Goal: Find contact information: Find contact information

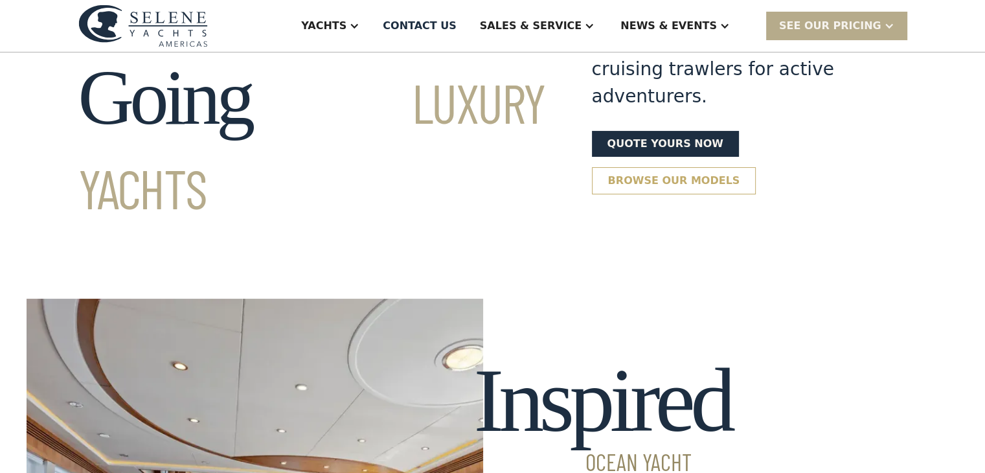
click at [756, 167] on link "Browse our models" at bounding box center [674, 180] width 164 height 27
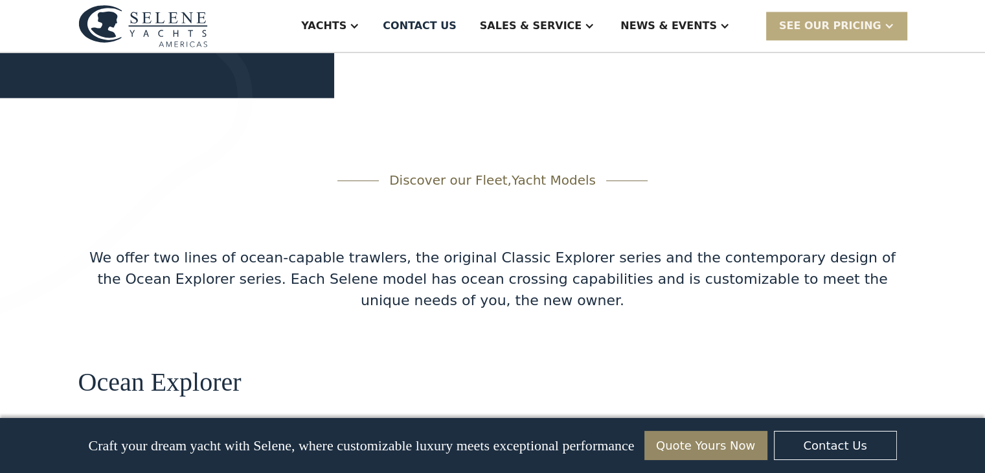
scroll to position [2077, 0]
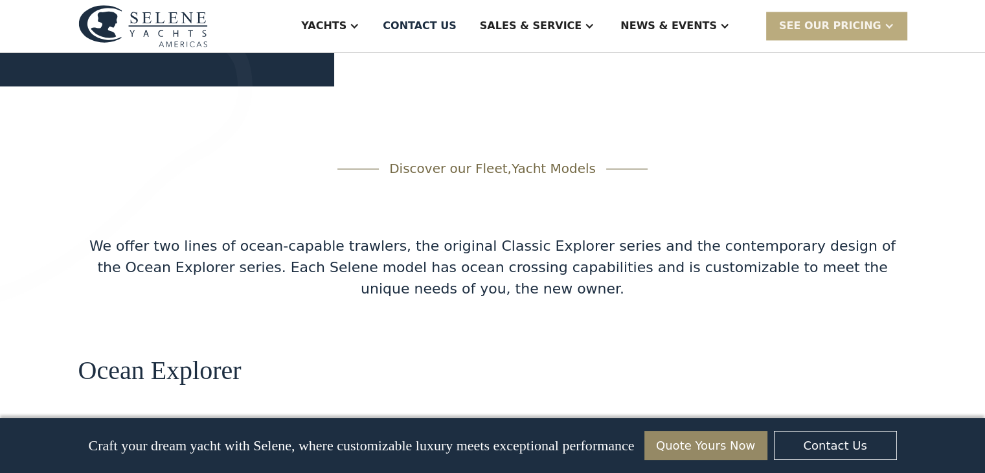
click at [854, 27] on div "SEE Our Pricing" at bounding box center [830, 26] width 102 height 16
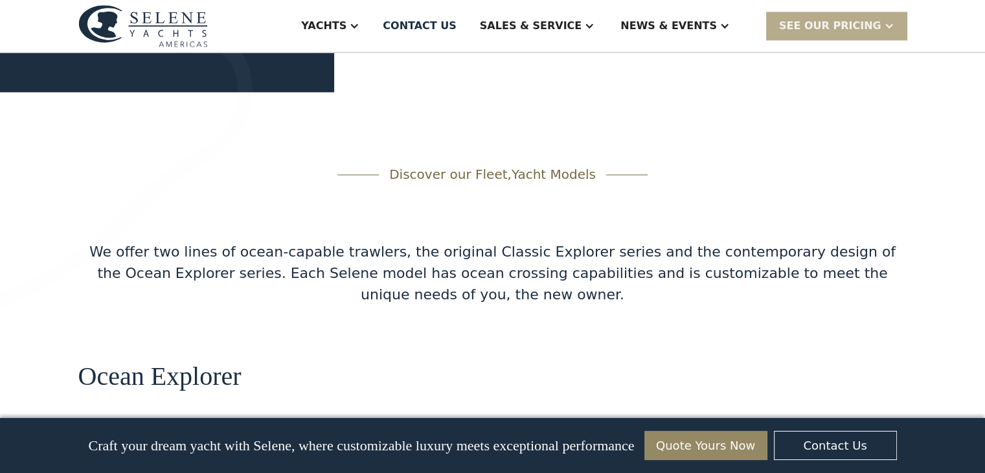
scroll to position [2012, 0]
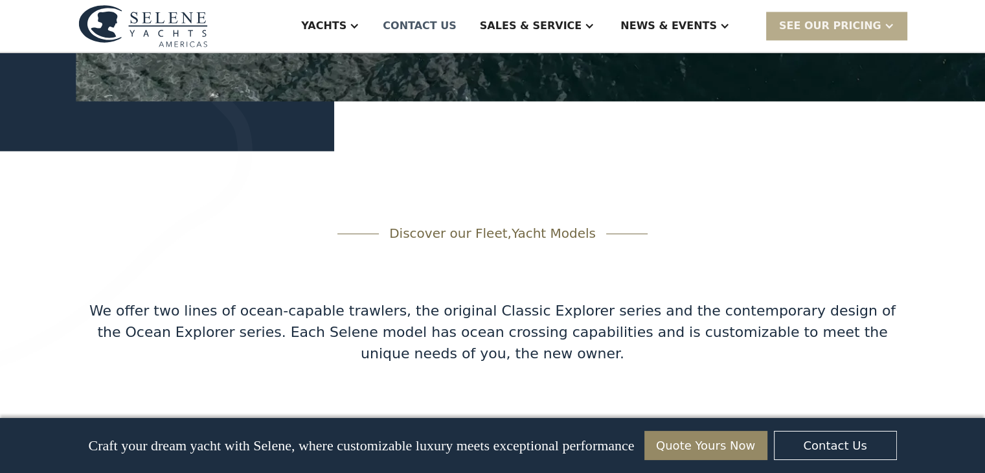
click at [456, 29] on div "Contact US" at bounding box center [420, 26] width 74 height 16
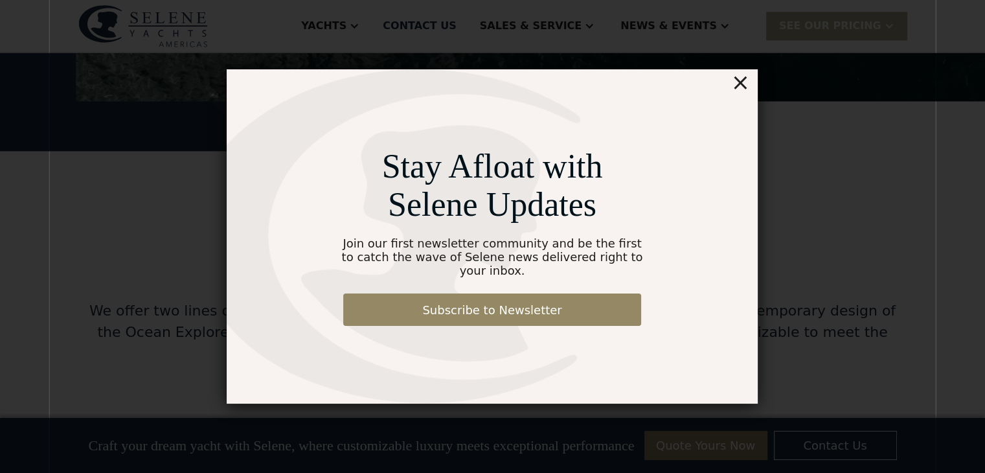
click at [736, 89] on div "×" at bounding box center [740, 82] width 19 height 26
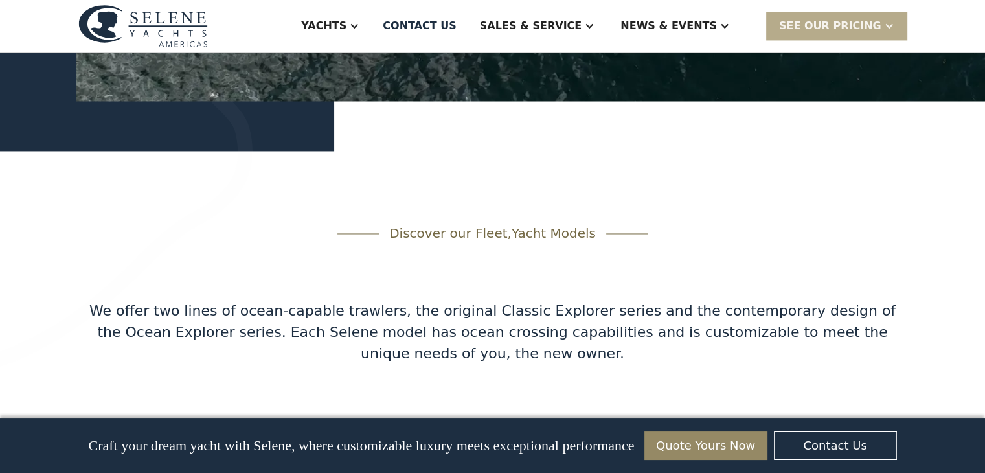
scroll to position [129, 0]
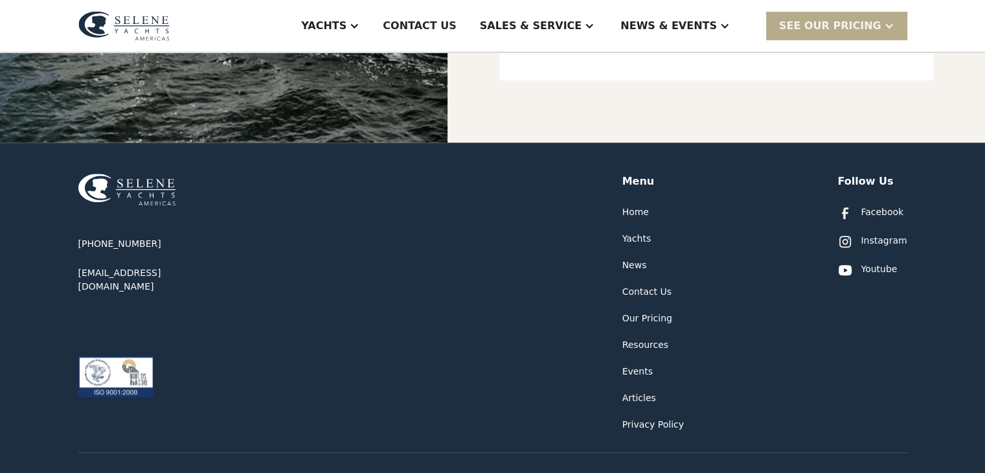
scroll to position [629, 0]
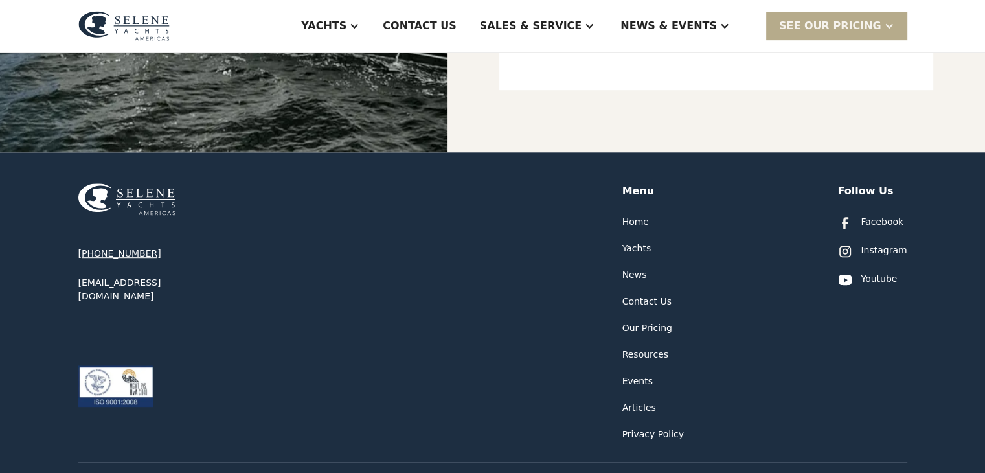
drag, startPoint x: 148, startPoint y: 251, endPoint x: 80, endPoint y: 251, distance: 68.6
click at [80, 251] on div "[PHONE_NUMBER] [EMAIL_ADDRESS][DOMAIN_NAME]" at bounding box center [155, 275] width 155 height 56
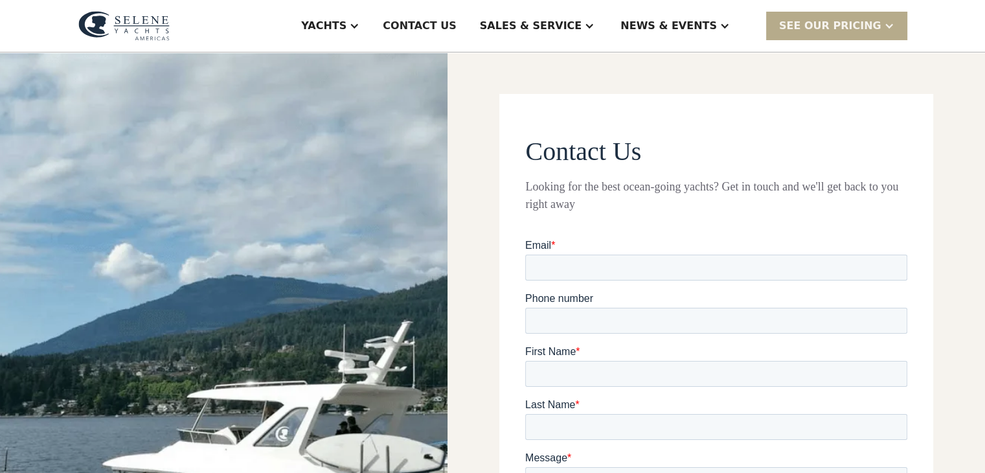
scroll to position [0, 0]
